Goal: Transaction & Acquisition: Purchase product/service

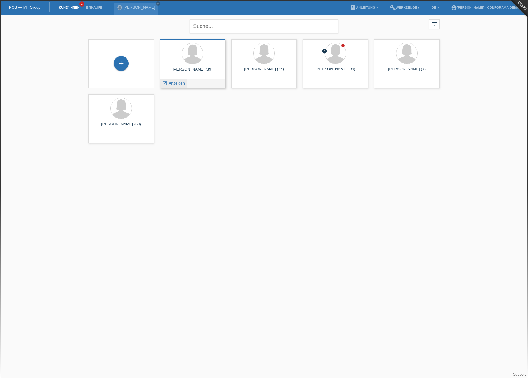
click at [178, 85] on span "Anzeigen" at bounding box center [177, 83] width 16 height 4
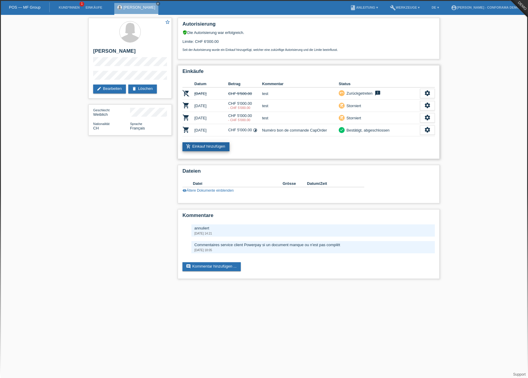
click at [221, 145] on link "add_shopping_cart Einkauf hinzufügen" at bounding box center [205, 146] width 47 height 9
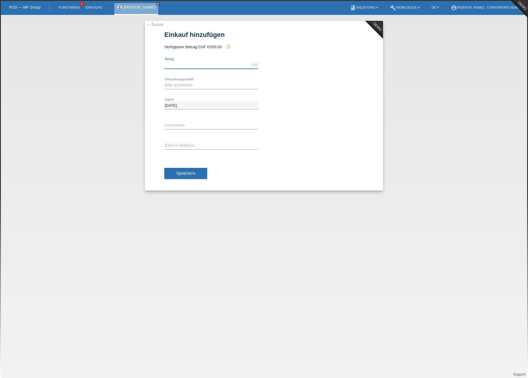
click at [189, 68] on input "text" at bounding box center [211, 64] width 94 height 7
type input "5000.00"
click at [207, 82] on select "Bitte auswählen Kauf auf Rechnung mit Teilzahlungsoption Fixe Raten" at bounding box center [211, 85] width 94 height 7
select select "212"
click at [164, 82] on select "Bitte auswählen Kauf auf Rechnung mit Teilzahlungsoption Fixe Raten" at bounding box center [211, 85] width 94 height 7
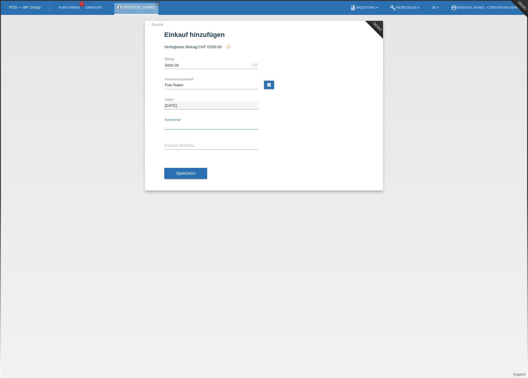
click at [183, 127] on input "text" at bounding box center [211, 125] width 94 height 7
click at [272, 89] on link "calculate" at bounding box center [269, 85] width 10 height 8
type input "5000.00"
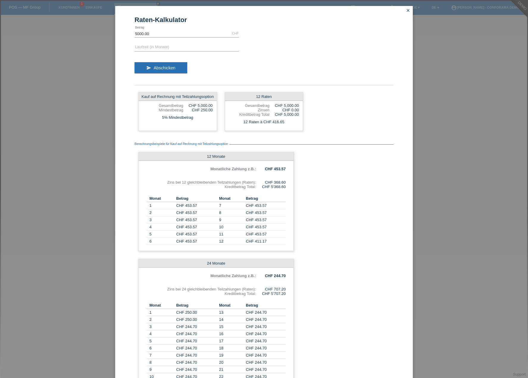
click at [407, 11] on icon "close" at bounding box center [408, 10] width 5 height 5
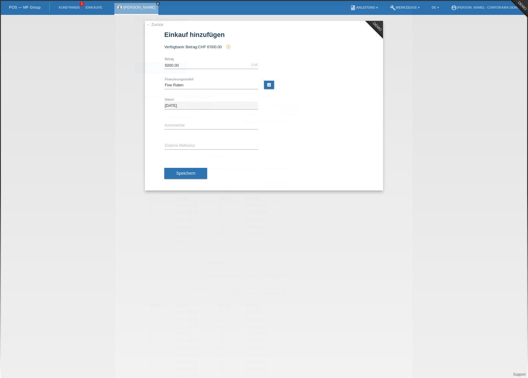
click at [459, 11] on li "account_circle [PERSON_NAME] - Conforama Demo ▾" at bounding box center [486, 7] width 77 height 15
click at [484, 4] on li "account_circle [PERSON_NAME] - Conforama Demo ▾" at bounding box center [486, 7] width 77 height 15
click at [484, 8] on link "account_circle [PERSON_NAME] - Conforama Demo ▾" at bounding box center [486, 8] width 77 height 4
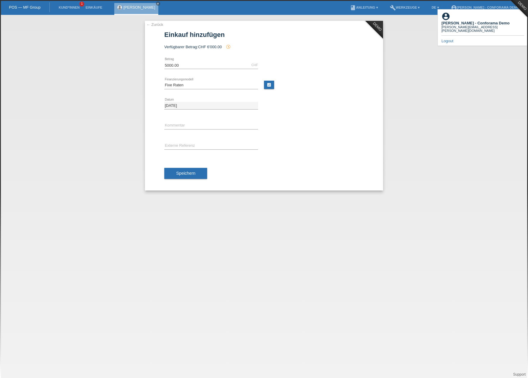
click at [449, 39] on link "Logout" at bounding box center [447, 41] width 12 height 4
